Goal: Transaction & Acquisition: Purchase product/service

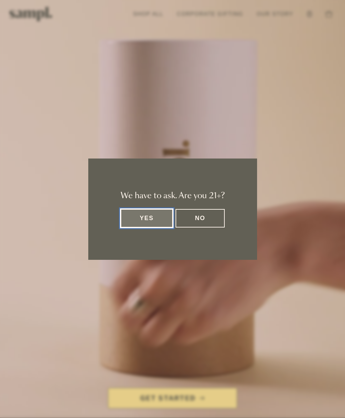
click at [151, 218] on button "Yes" at bounding box center [147, 218] width 53 height 19
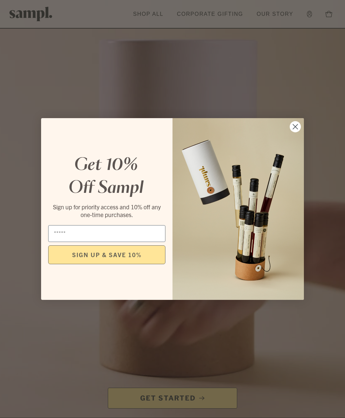
click at [131, 237] on input "Email" at bounding box center [106, 233] width 117 height 17
type input "**********"
click input "******" at bounding box center [0, 0] width 0 height 0
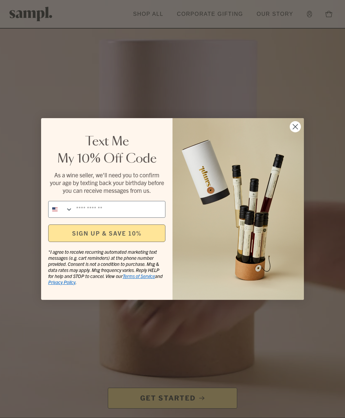
click at [134, 233] on button "SIGN UP & SAVE 10%" at bounding box center [106, 234] width 117 height 18
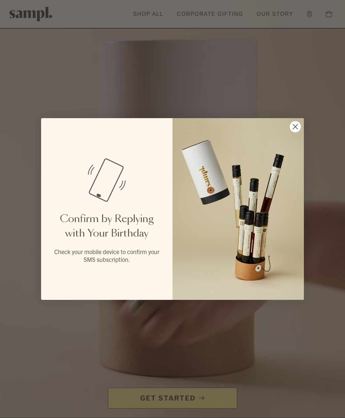
click at [299, 127] on circle "Close dialog" at bounding box center [295, 126] width 11 height 11
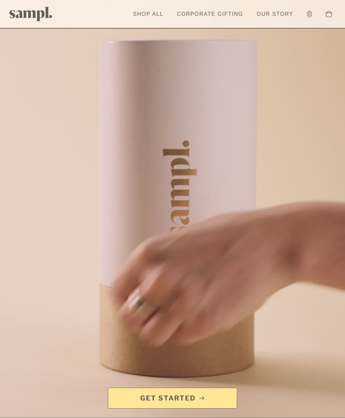
click at [201, 404] on link "Get Started" at bounding box center [172, 398] width 129 height 21
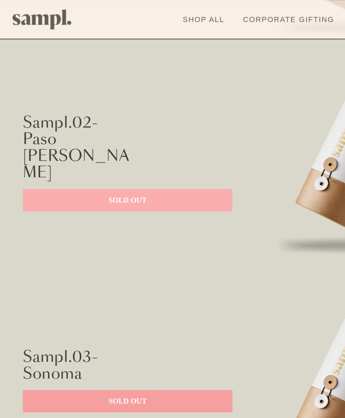
scroll to position [427, 0]
click at [151, 16] on link "Shop All" at bounding box center [148, 14] width 37 height 15
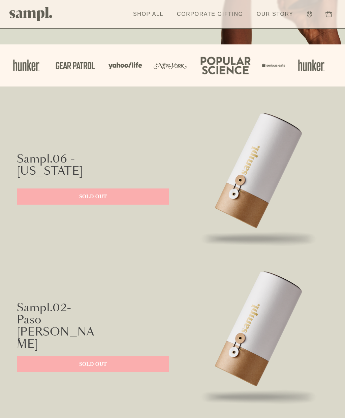
scroll to position [208, 0]
click at [146, 13] on link "Shop All" at bounding box center [148, 14] width 37 height 15
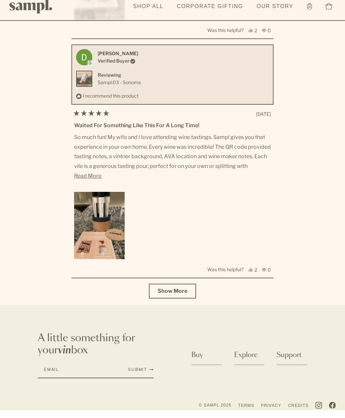
scroll to position [2327, 0]
